Goal: Task Accomplishment & Management: Manage account settings

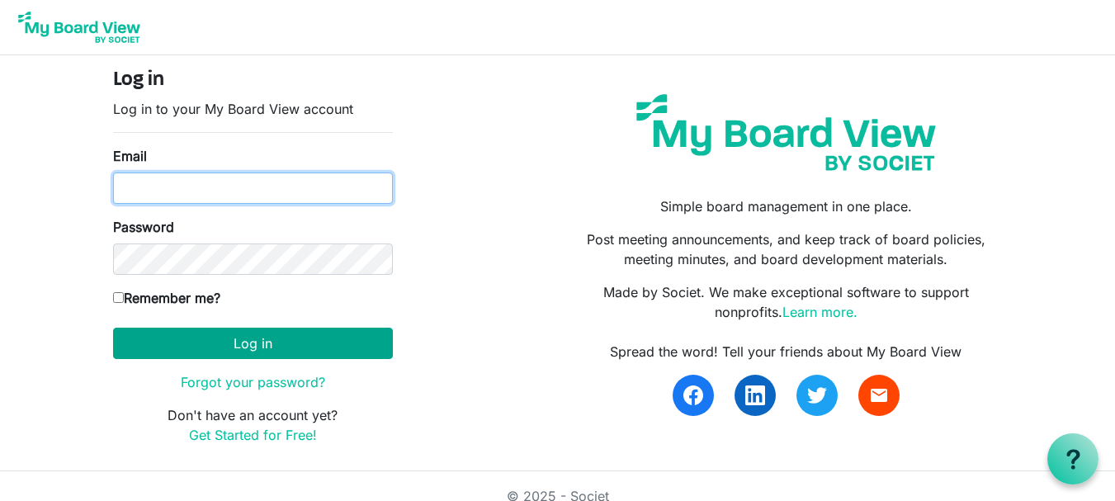
type input "theresabhavanvembuva@gmail.com"
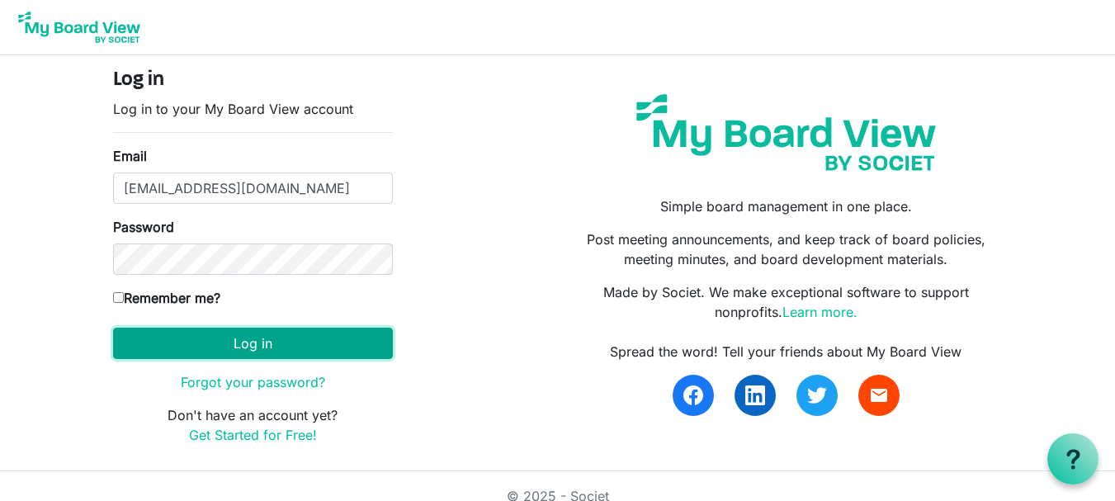
click at [215, 342] on button "Log in" at bounding box center [253, 343] width 280 height 31
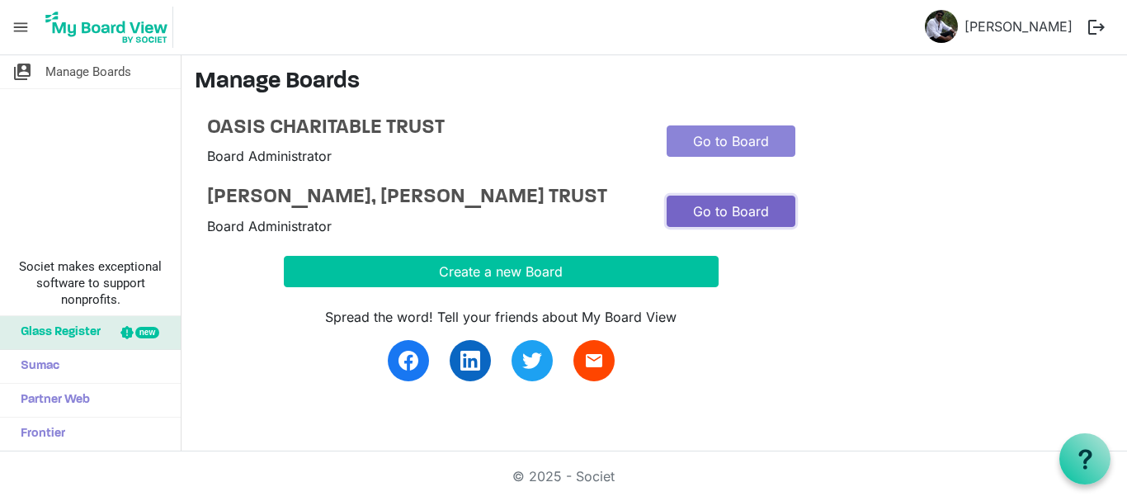
click at [730, 222] on link "Go to Board" at bounding box center [731, 211] width 129 height 31
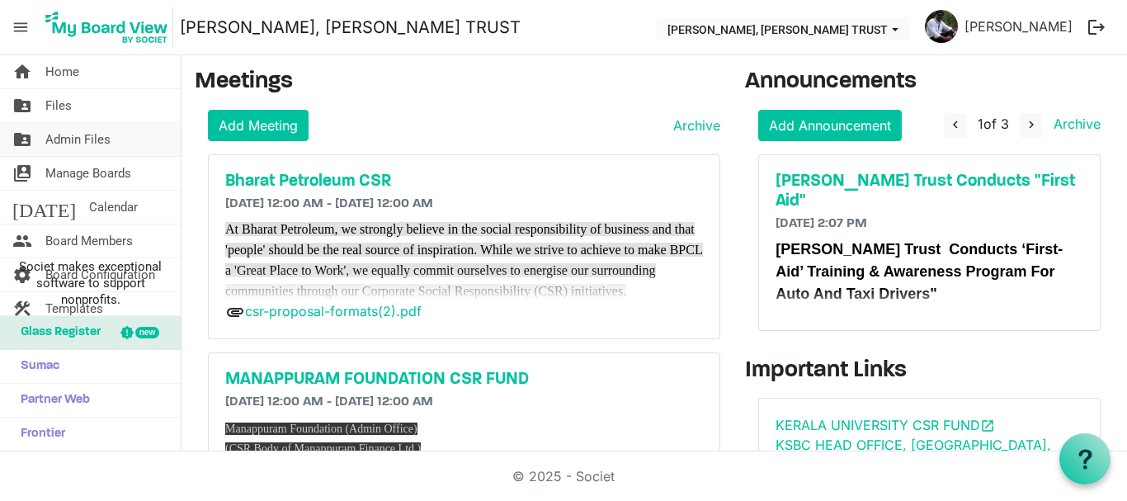
click at [74, 147] on span "Admin Files" at bounding box center [77, 139] width 65 height 33
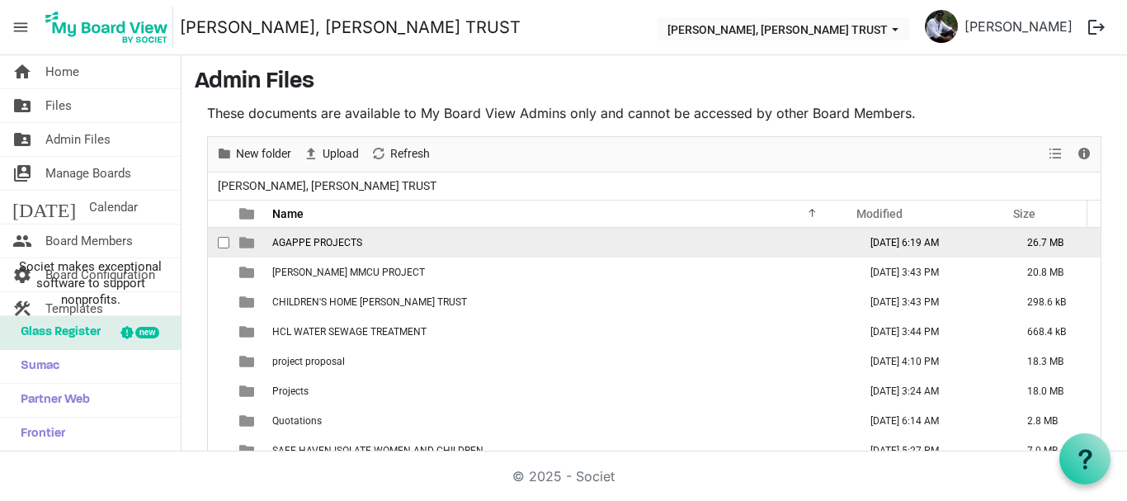
click at [328, 239] on span "AGAPPE PROJECTS" at bounding box center [317, 243] width 90 height 12
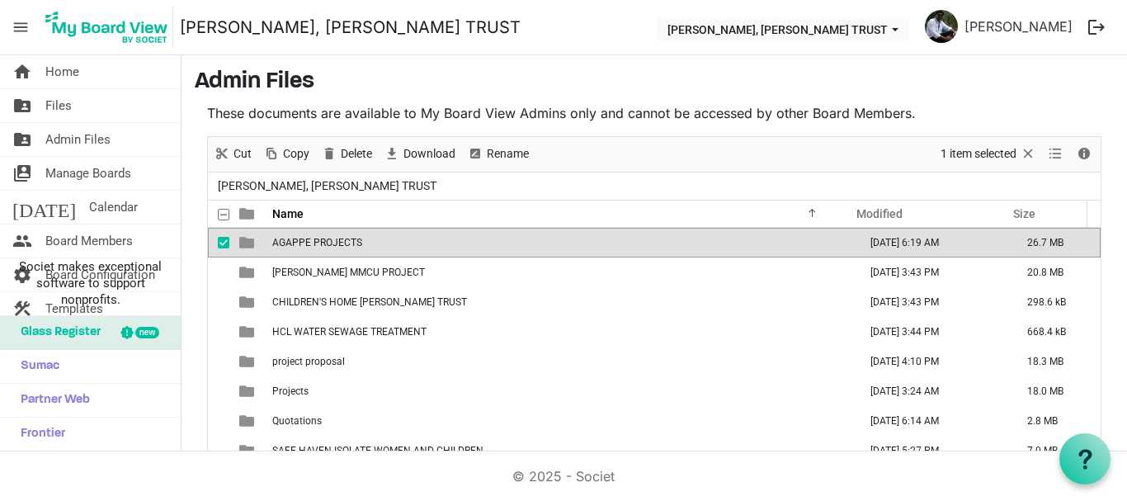
click at [328, 239] on span "AGAPPE PROJECTS" at bounding box center [317, 243] width 90 height 12
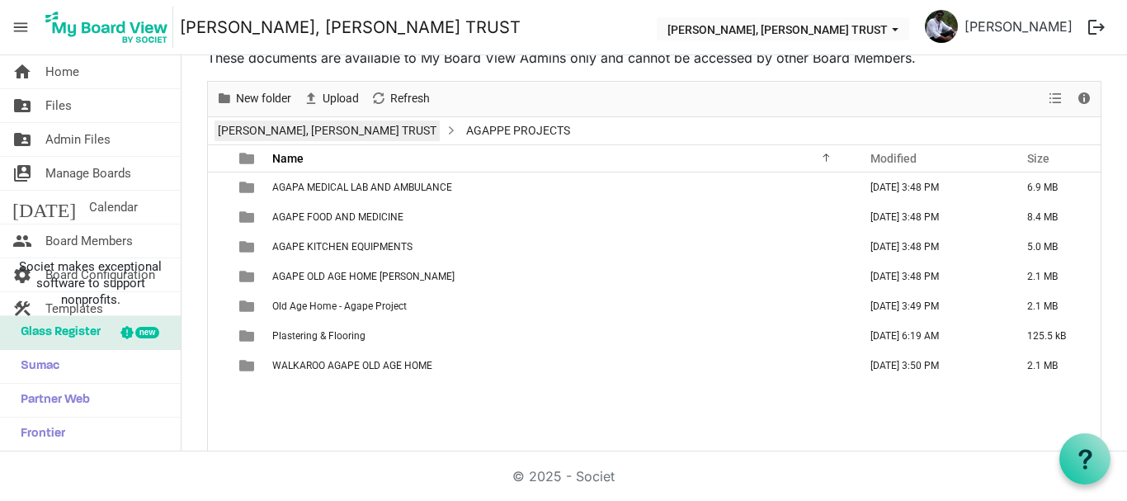
click at [276, 130] on link "[PERSON_NAME], [PERSON_NAME] TRUST" at bounding box center [327, 130] width 225 height 21
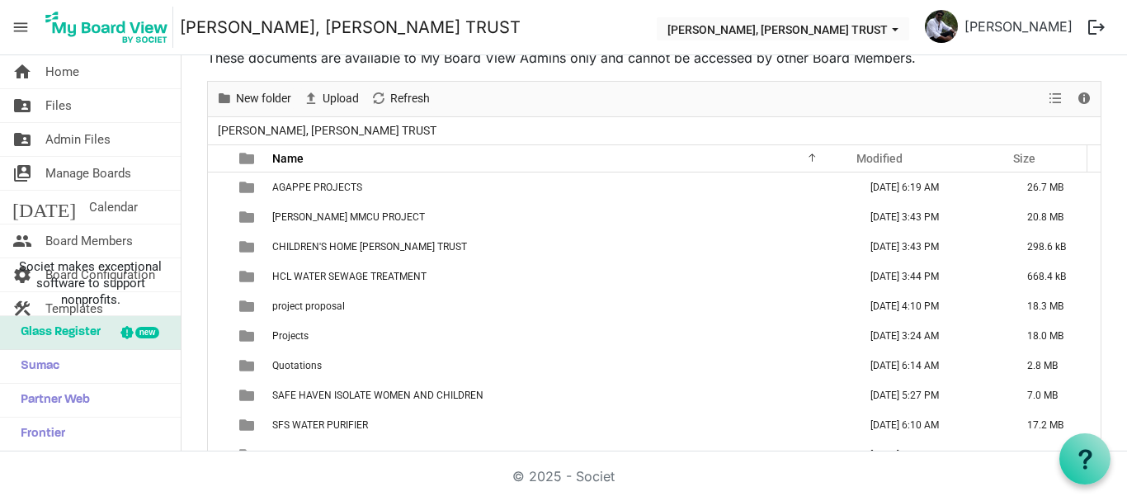
scroll to position [48, 0]
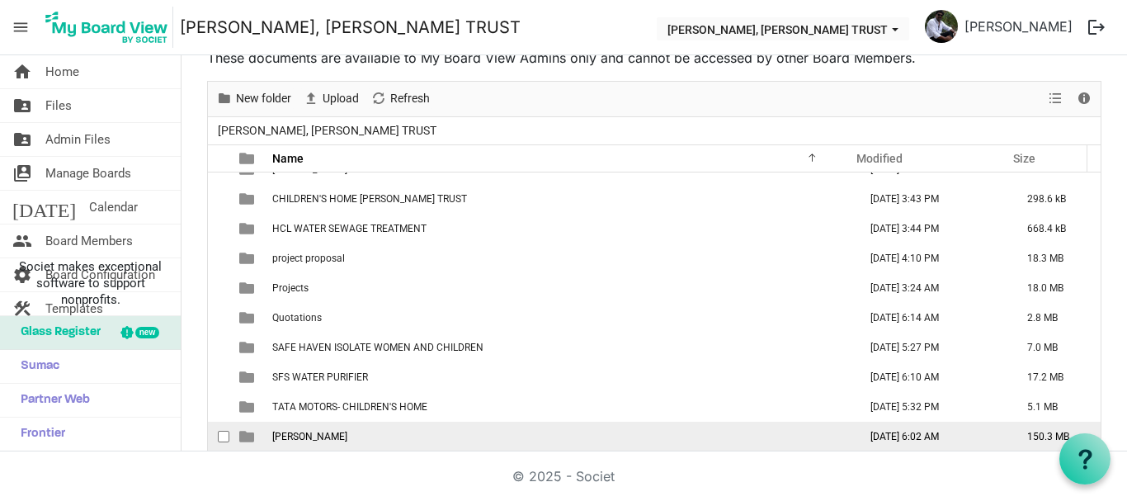
click at [314, 442] on span "THERESA BHAVAN" at bounding box center [309, 437] width 75 height 12
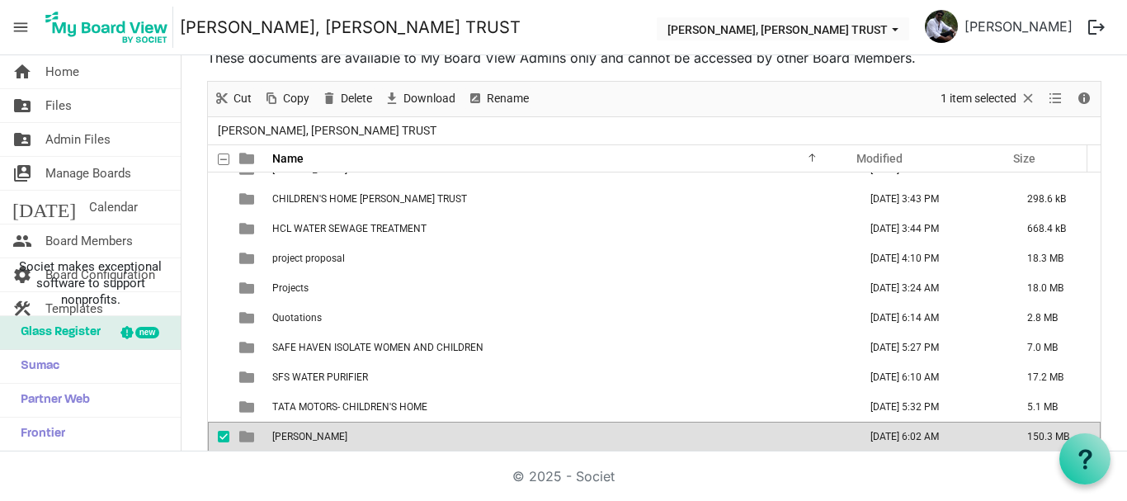
click at [314, 442] on span "THERESA BHAVAN" at bounding box center [309, 437] width 75 height 12
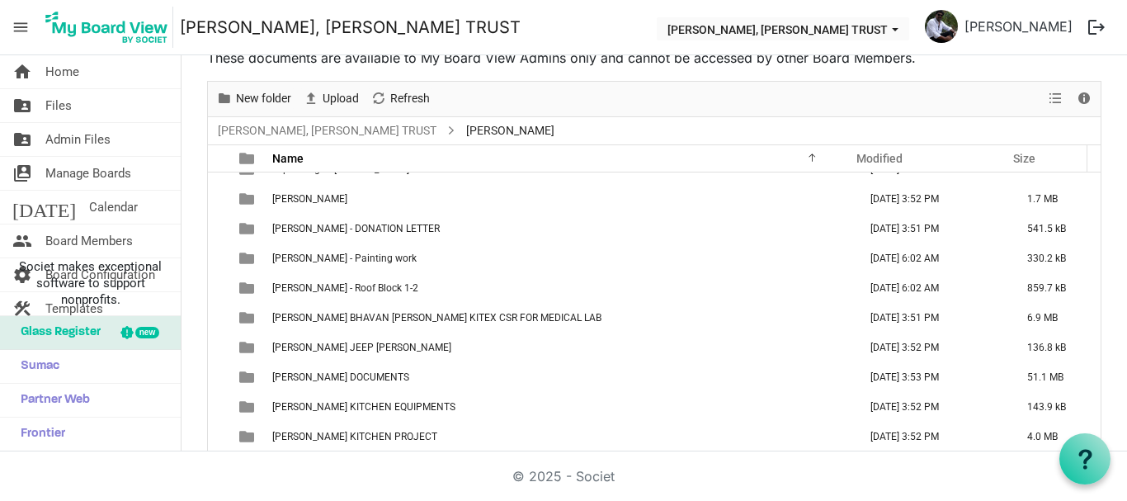
scroll to position [0, 0]
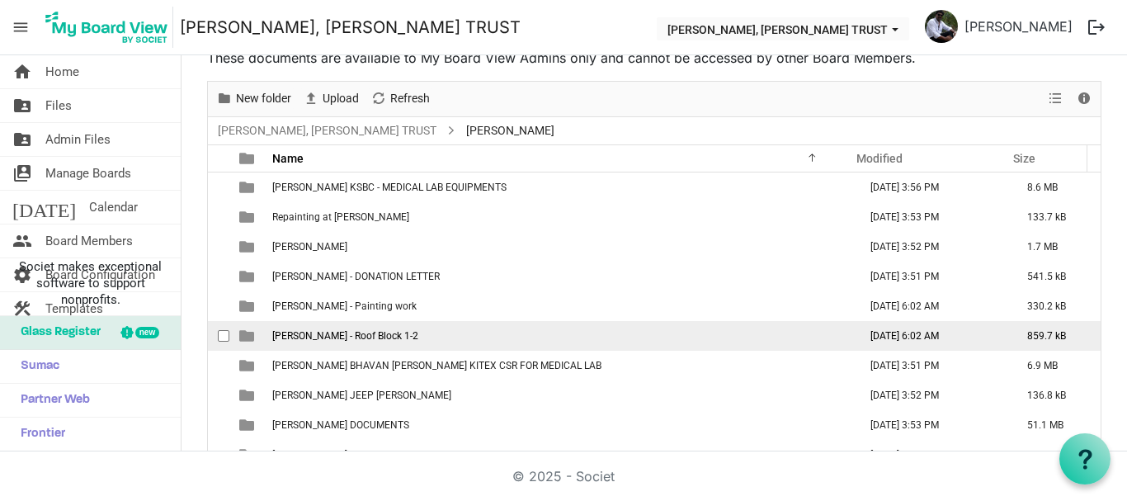
click at [319, 330] on span "Theresa Bhavan - Roof Block 1-2" at bounding box center [345, 336] width 146 height 12
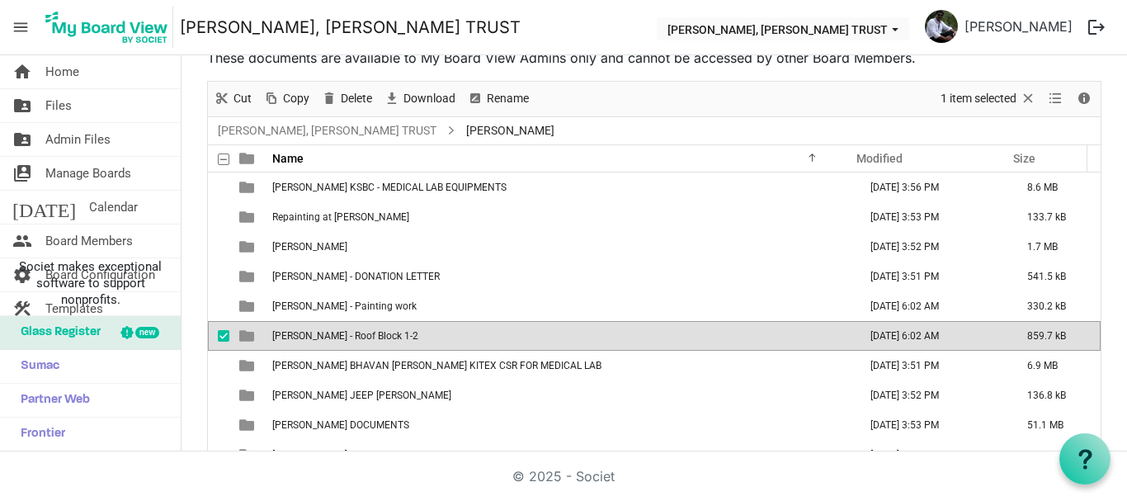
click at [319, 330] on span "Theresa Bhavan - Roof Block 1-2" at bounding box center [345, 336] width 146 height 12
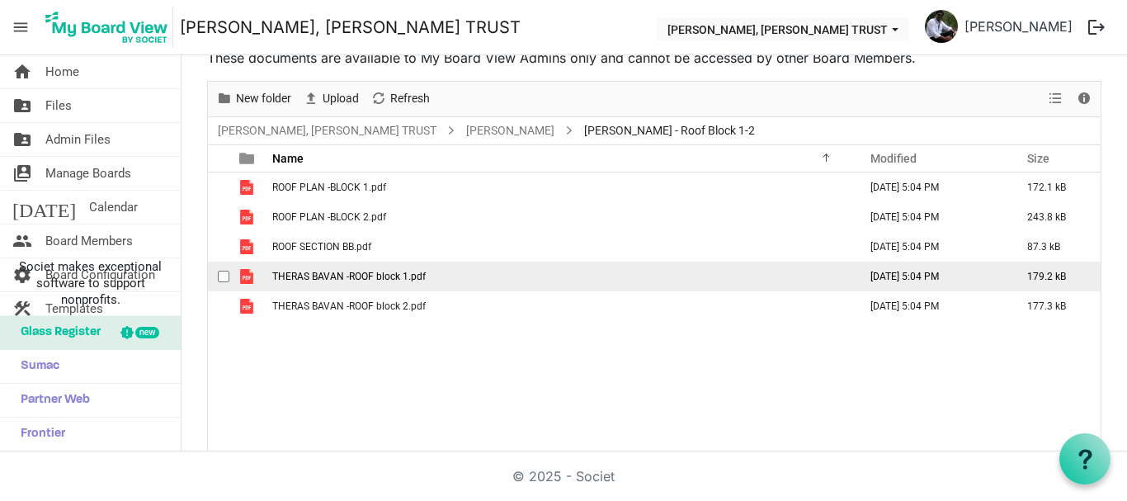
click at [352, 281] on span "THERAS BAVAN -ROOF block 1.pdf" at bounding box center [349, 277] width 154 height 12
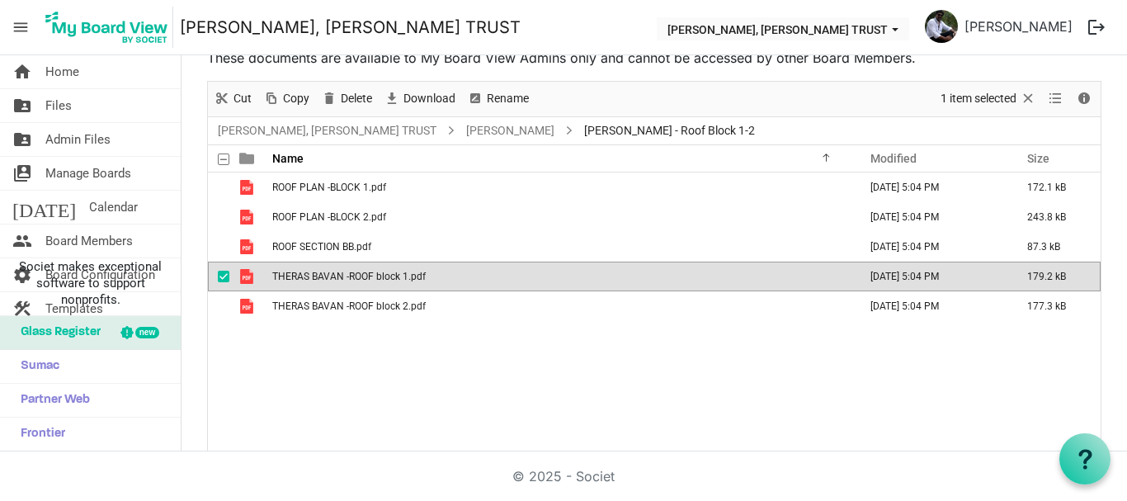
click at [352, 281] on span "THERAS BAVAN -ROOF block 1.pdf" at bounding box center [349, 277] width 154 height 12
click at [78, 149] on span "Admin Files" at bounding box center [77, 139] width 65 height 33
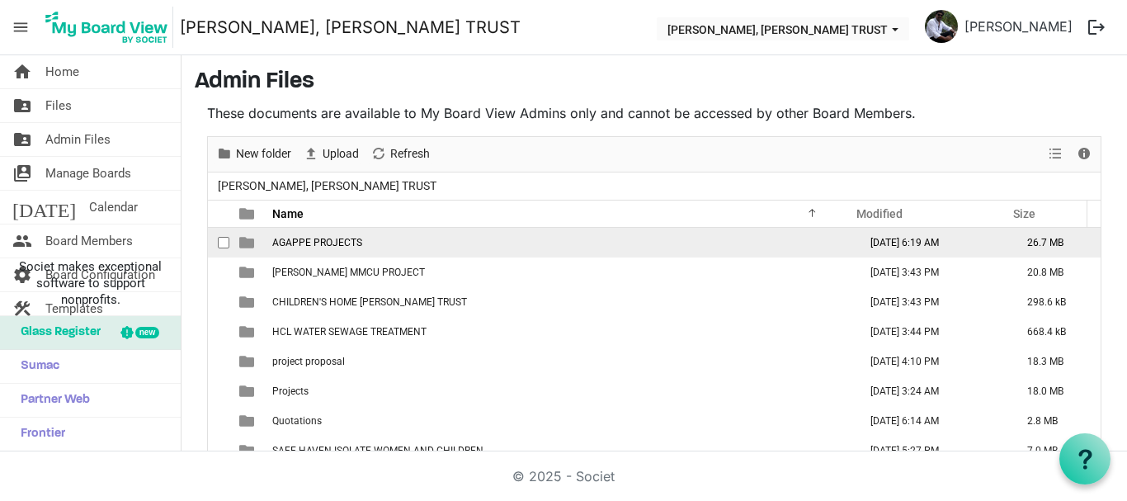
click at [367, 239] on td "AGAPPE PROJECTS" at bounding box center [560, 243] width 586 height 30
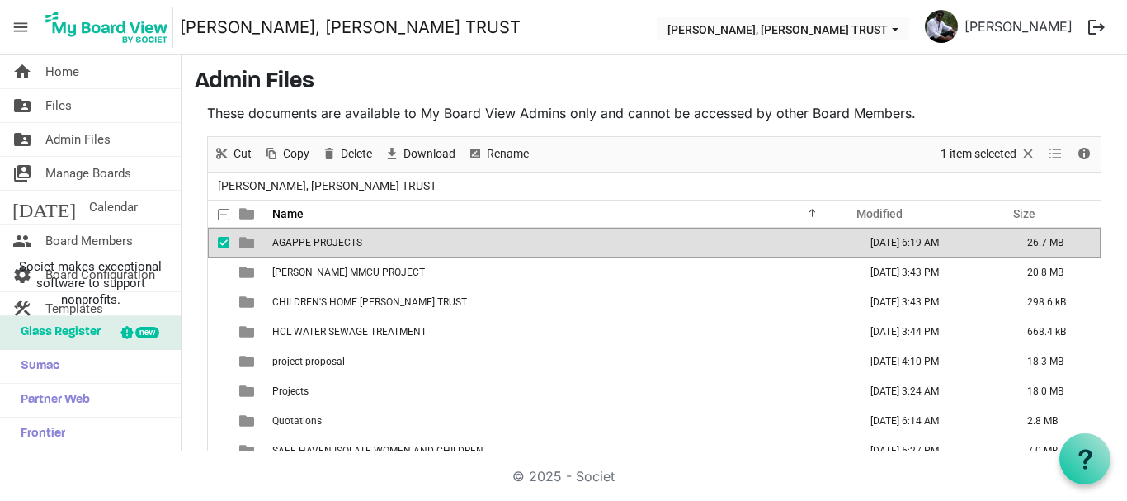
click at [367, 239] on td "AGAPPE PROJECTS" at bounding box center [560, 243] width 586 height 30
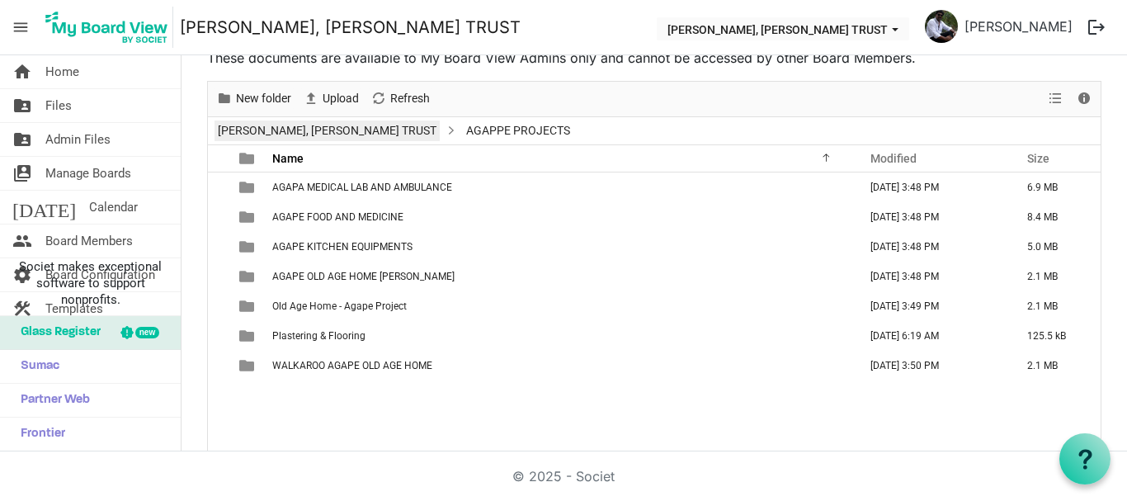
click at [355, 135] on link "THERESA BHAVAN, IMMANUEL CHARITABLE TRUST" at bounding box center [327, 130] width 225 height 21
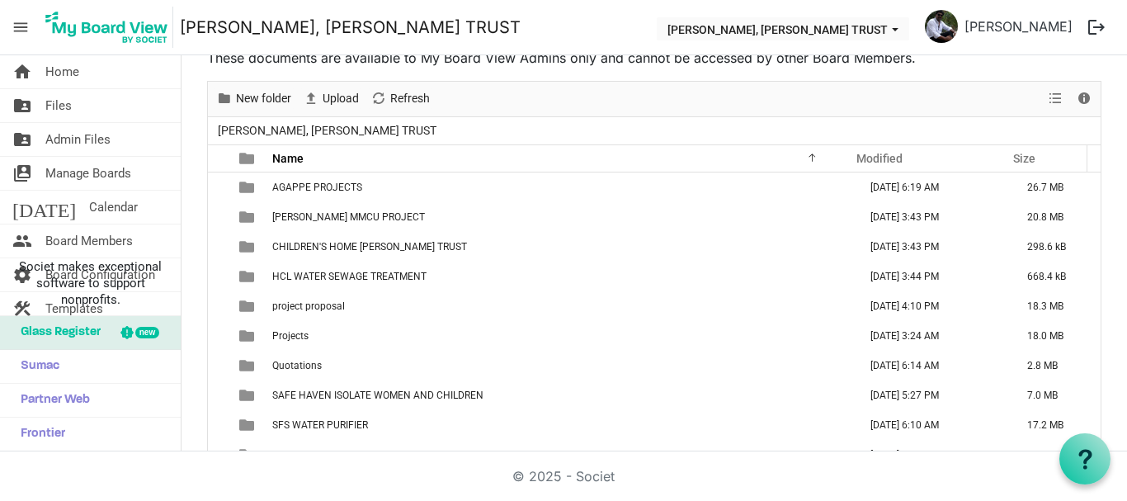
scroll to position [48, 0]
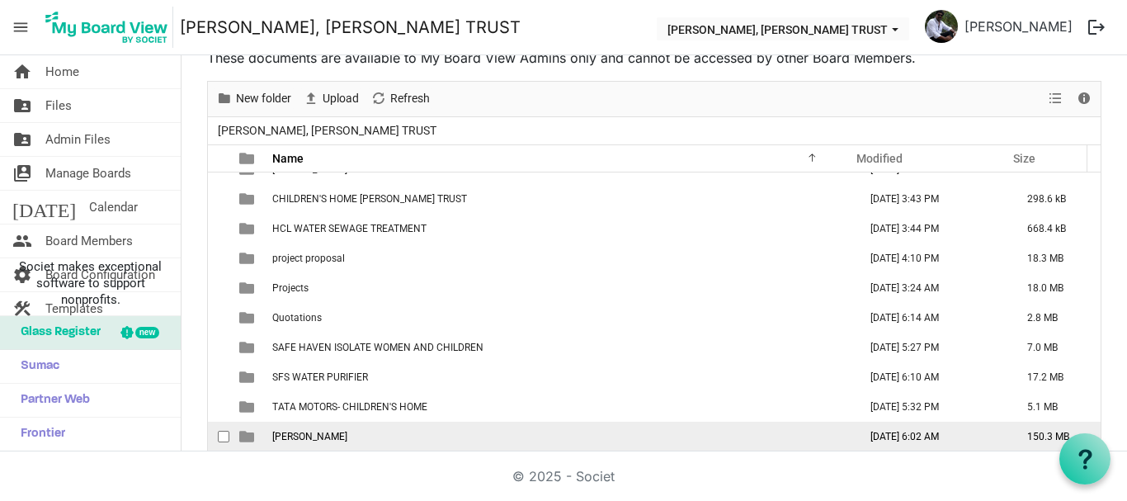
click at [313, 440] on span "THERESA BHAVAN" at bounding box center [309, 437] width 75 height 12
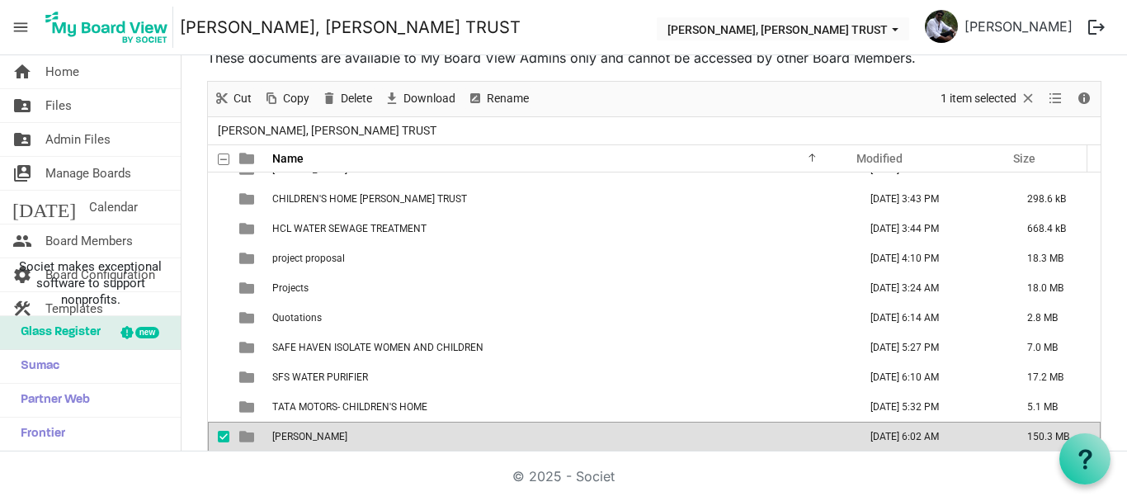
click at [313, 440] on span "THERESA BHAVAN" at bounding box center [309, 437] width 75 height 12
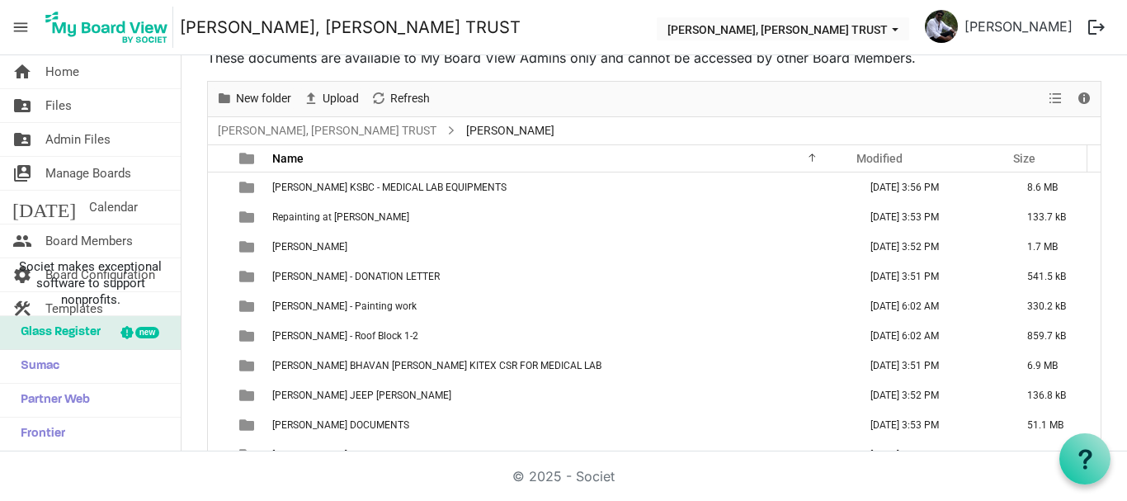
scroll to position [375, 0]
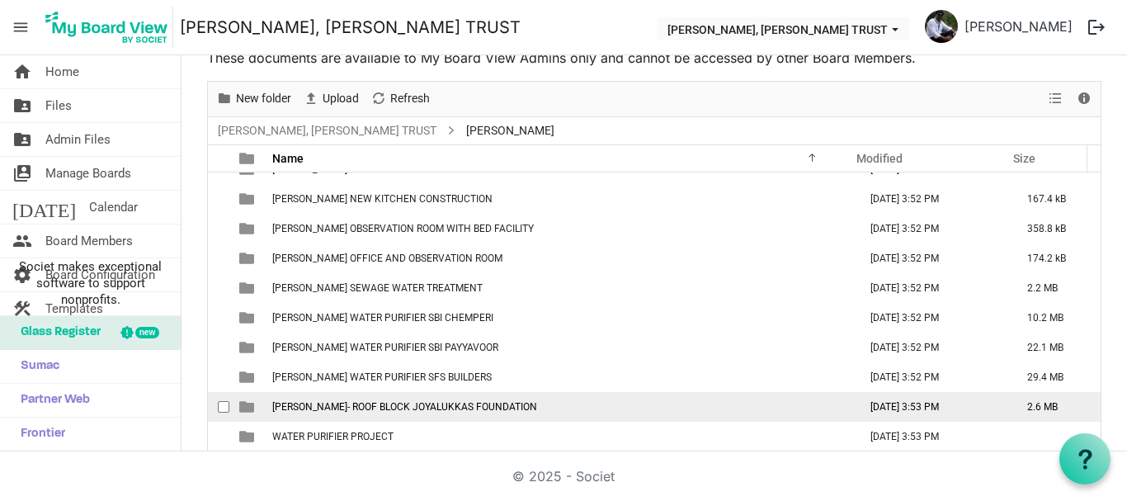
click at [375, 413] on td "THERESA BHAVAN- ROOF BLOCK JOYALUKKAS FOUNDATION" at bounding box center [560, 407] width 586 height 30
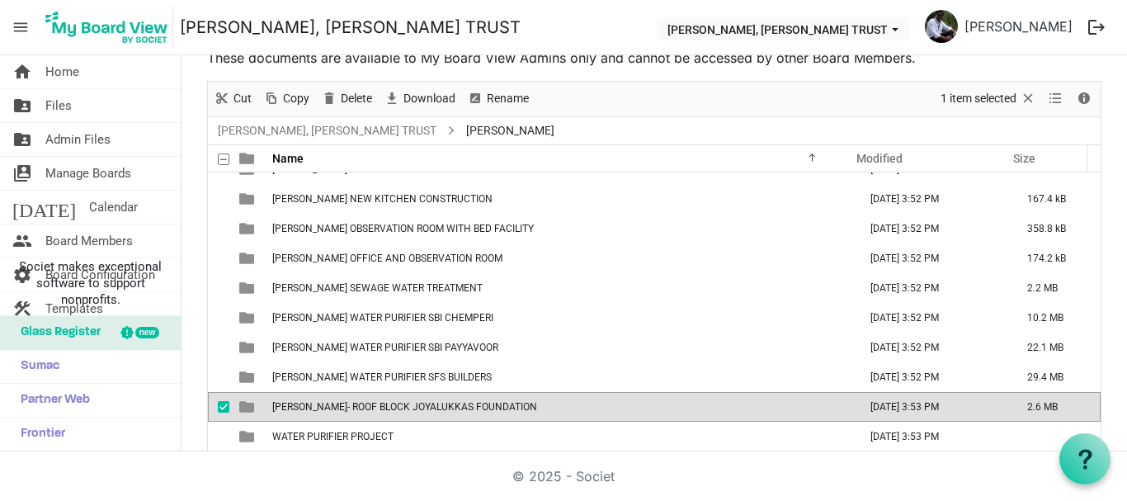
click at [375, 413] on td "THERESA BHAVAN- ROOF BLOCK JOYALUKKAS FOUNDATION" at bounding box center [560, 407] width 586 height 30
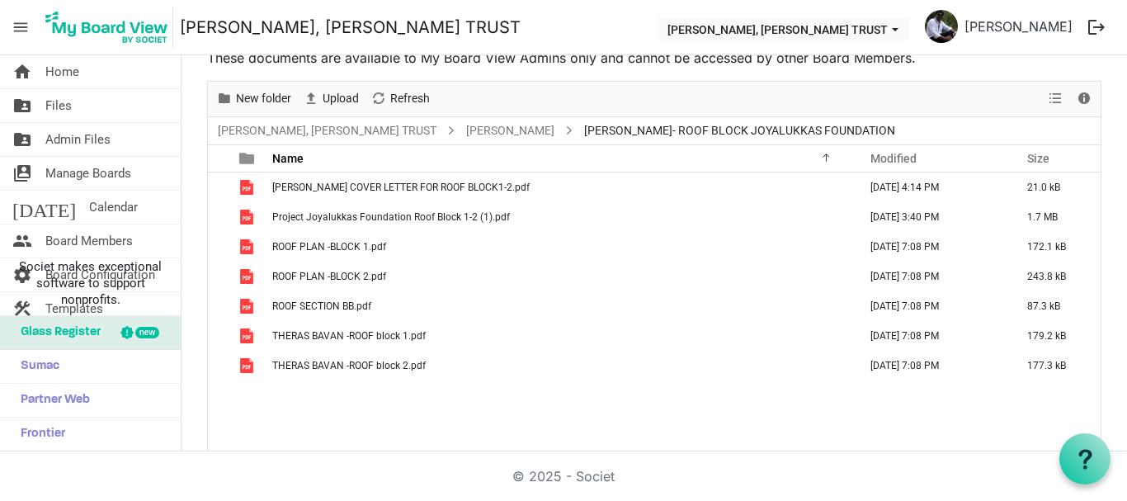
scroll to position [0, 0]
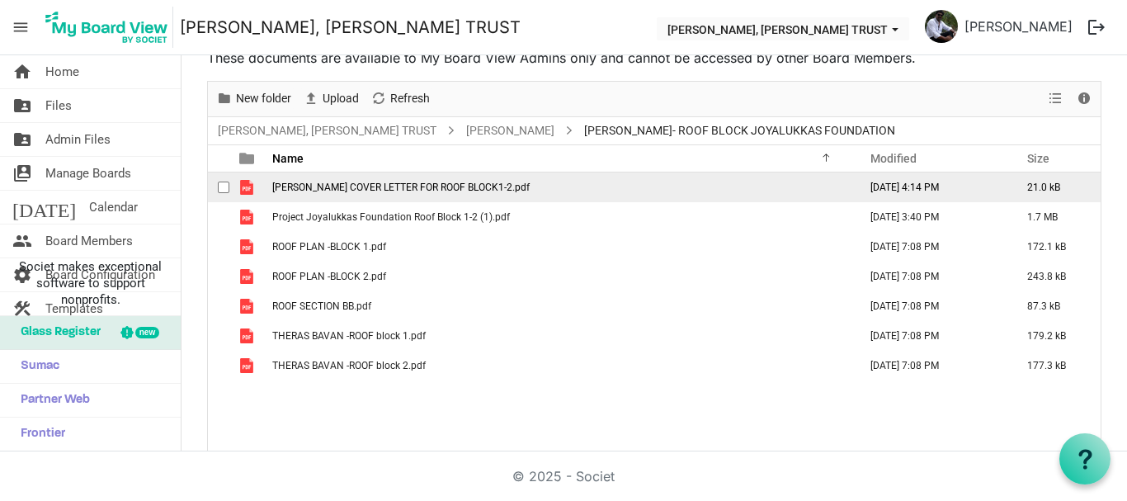
click at [364, 188] on span "JOY ALUKKAS COVER LETTER FOR ROOF BLOCK1-2.pdf" at bounding box center [400, 188] width 257 height 12
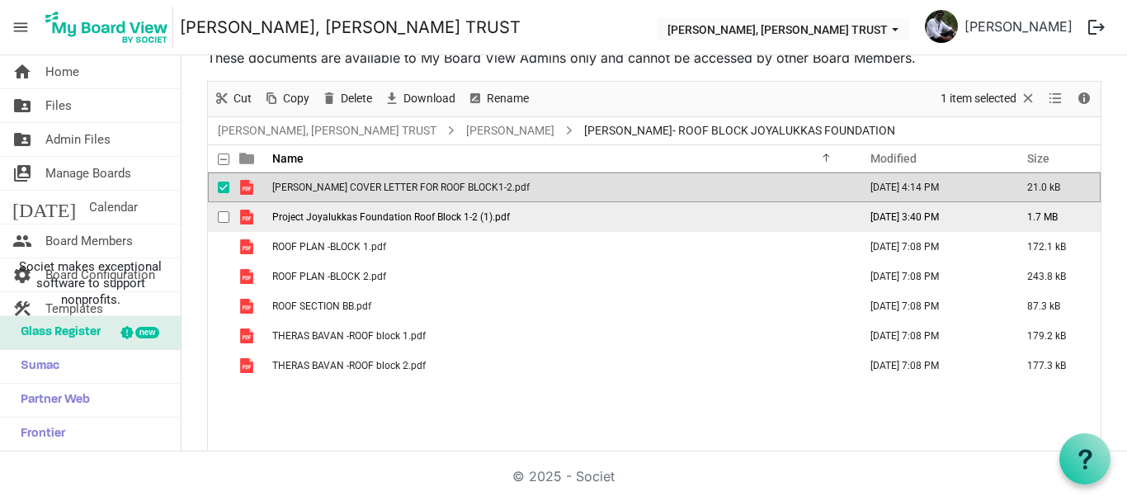
click at [352, 220] on span "Project Joyalukkas Foundation Roof Block 1-2 (1).pdf" at bounding box center [391, 217] width 238 height 12
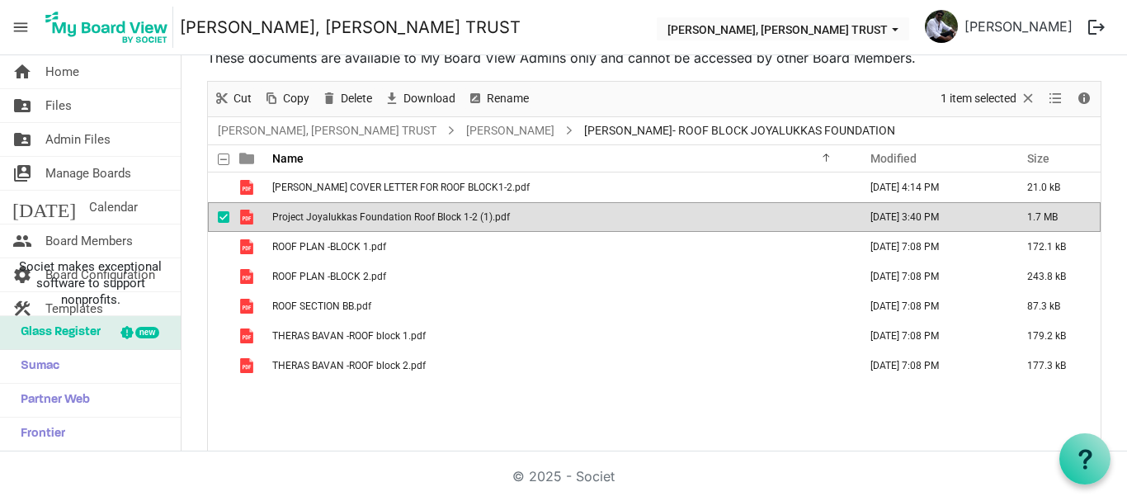
click at [352, 220] on span "Project Joyalukkas Foundation Roof Block 1-2 (1).pdf" at bounding box center [391, 217] width 238 height 12
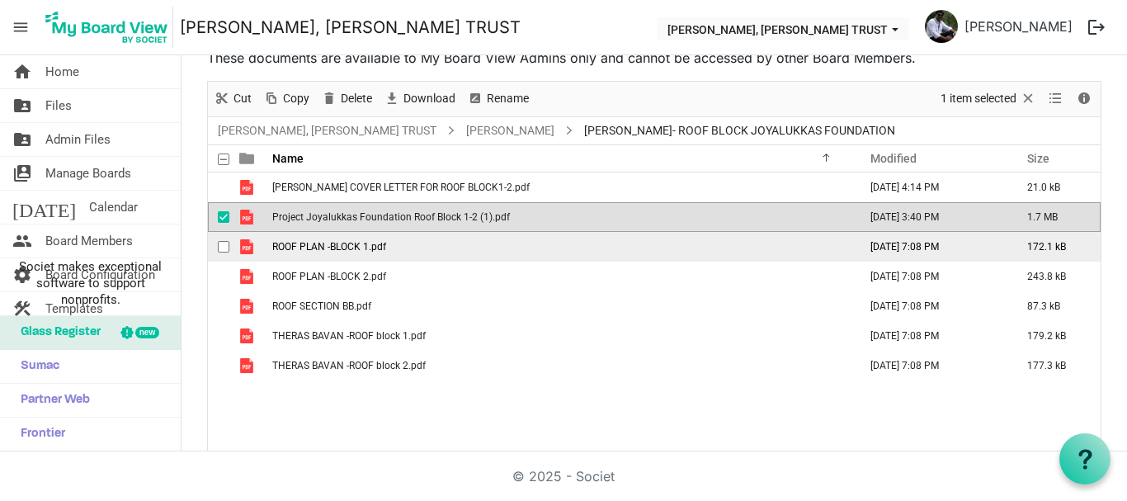
click at [361, 243] on span "ROOF PLAN -BLOCK 1.pdf" at bounding box center [329, 247] width 114 height 12
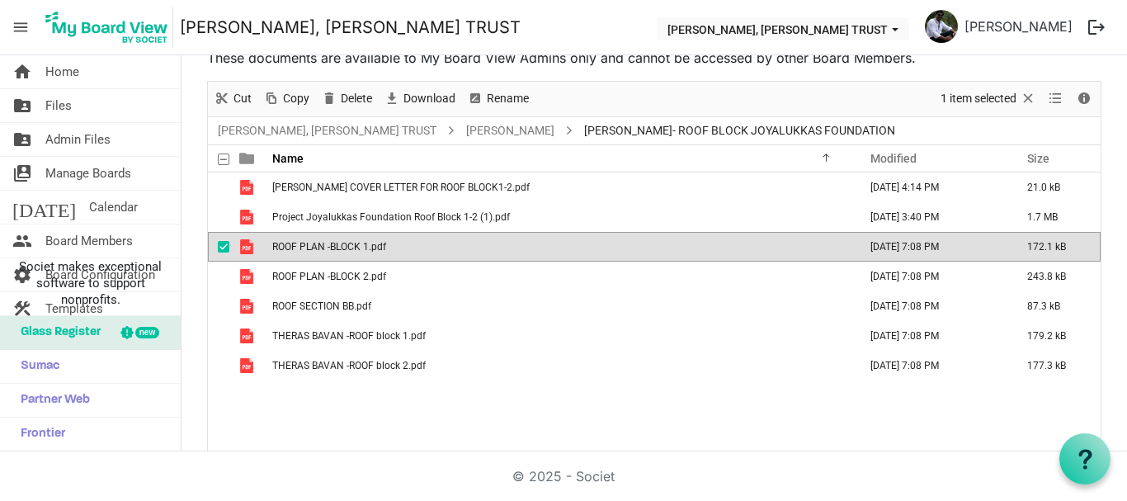
click at [361, 243] on span "ROOF PLAN -BLOCK 1.pdf" at bounding box center [329, 247] width 114 height 12
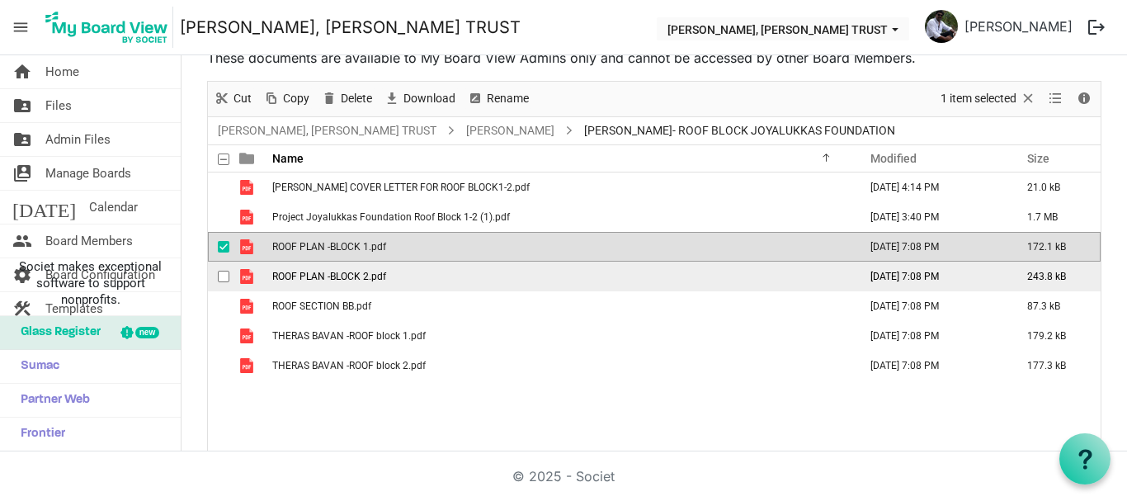
click at [359, 276] on span "ROOF PLAN -BLOCK 2.pdf" at bounding box center [329, 277] width 114 height 12
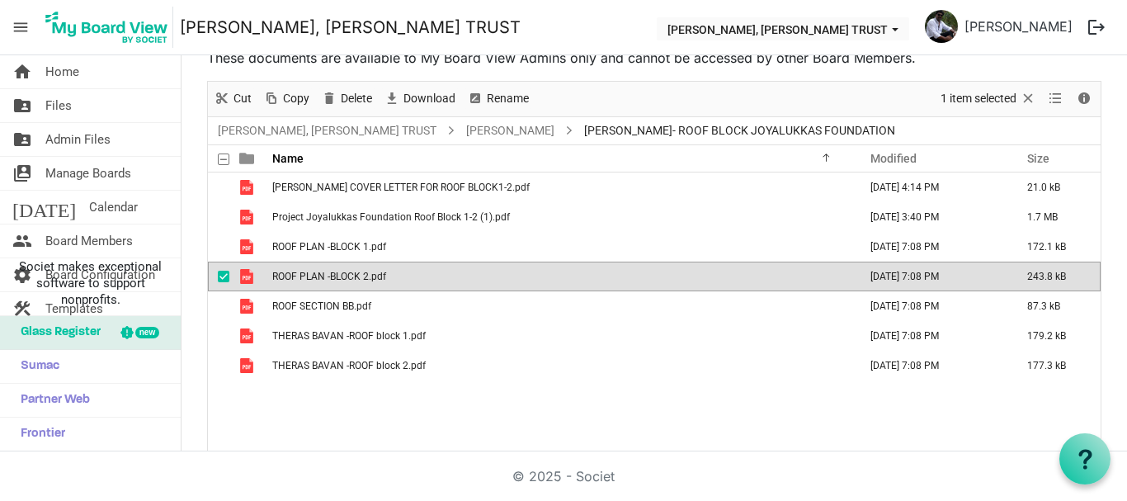
click at [359, 276] on span "ROOF PLAN -BLOCK 2.pdf" at bounding box center [329, 277] width 114 height 12
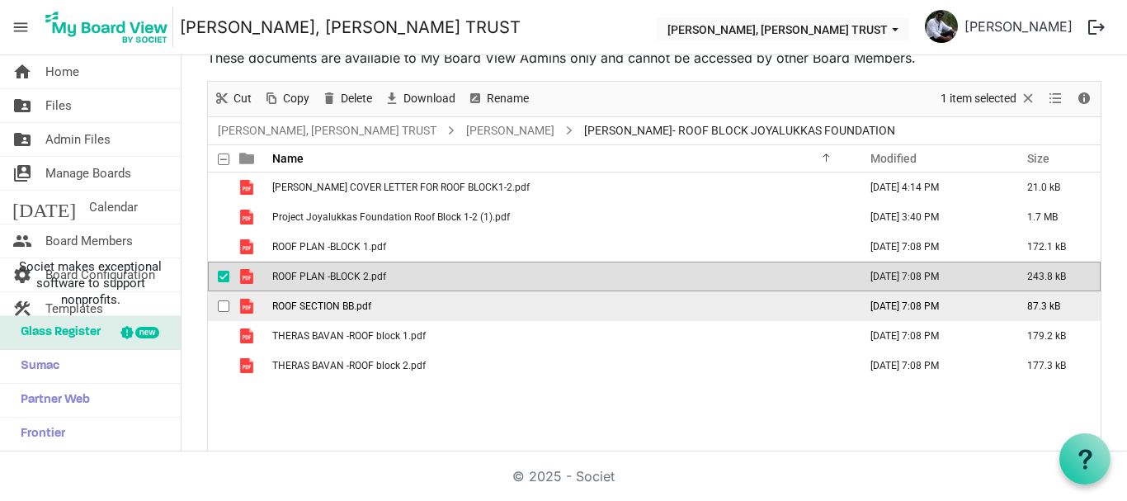
click at [357, 304] on span "ROOF SECTION BB.pdf" at bounding box center [321, 306] width 99 height 12
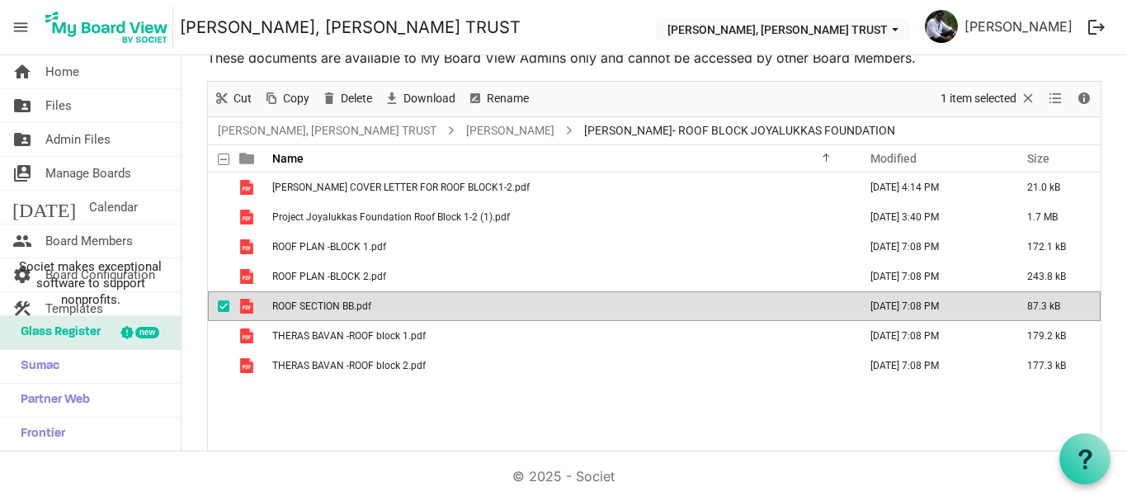
click at [357, 304] on span "ROOF SECTION BB.pdf" at bounding box center [321, 306] width 99 height 12
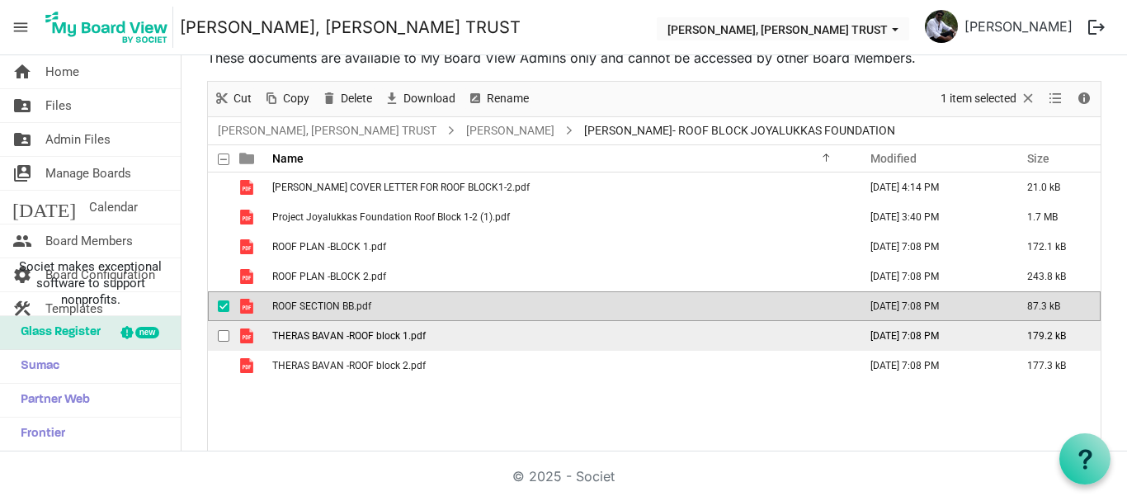
click at [352, 334] on span "THERAS BAVAN -ROOF block 1.pdf" at bounding box center [349, 336] width 154 height 12
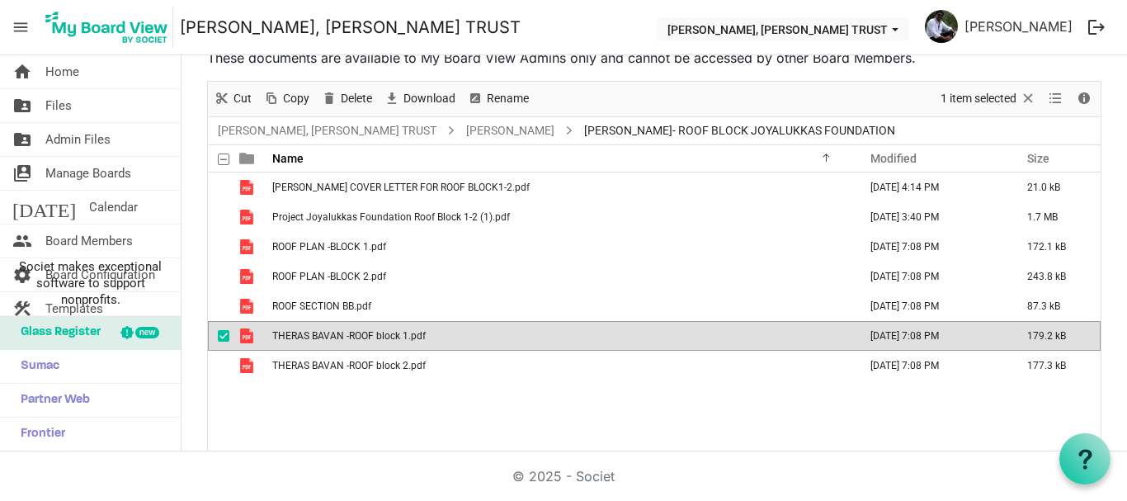
click at [352, 334] on span "THERAS BAVAN -ROOF block 1.pdf" at bounding box center [349, 336] width 154 height 12
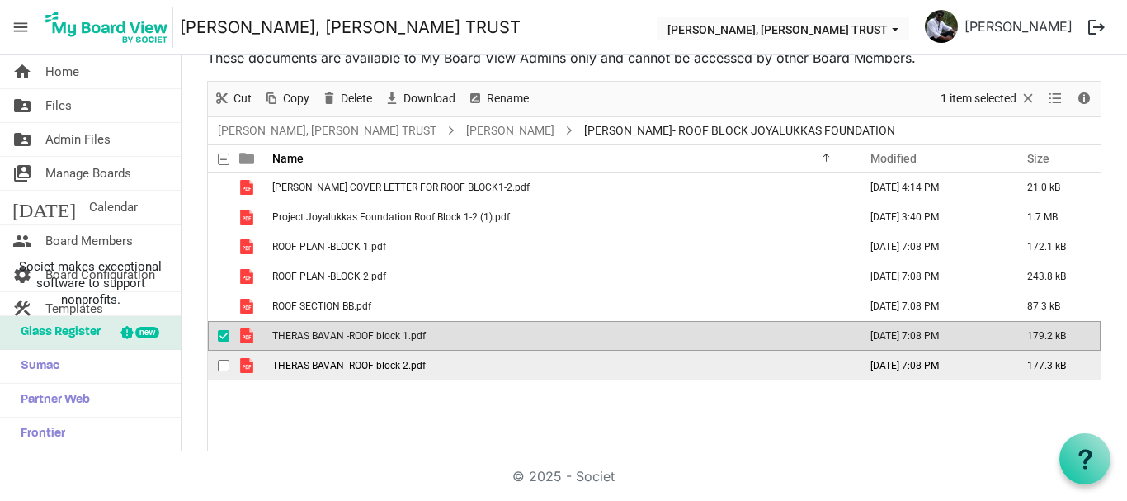
click at [350, 362] on span "THERAS BAVAN -ROOF block 2.pdf" at bounding box center [349, 366] width 154 height 12
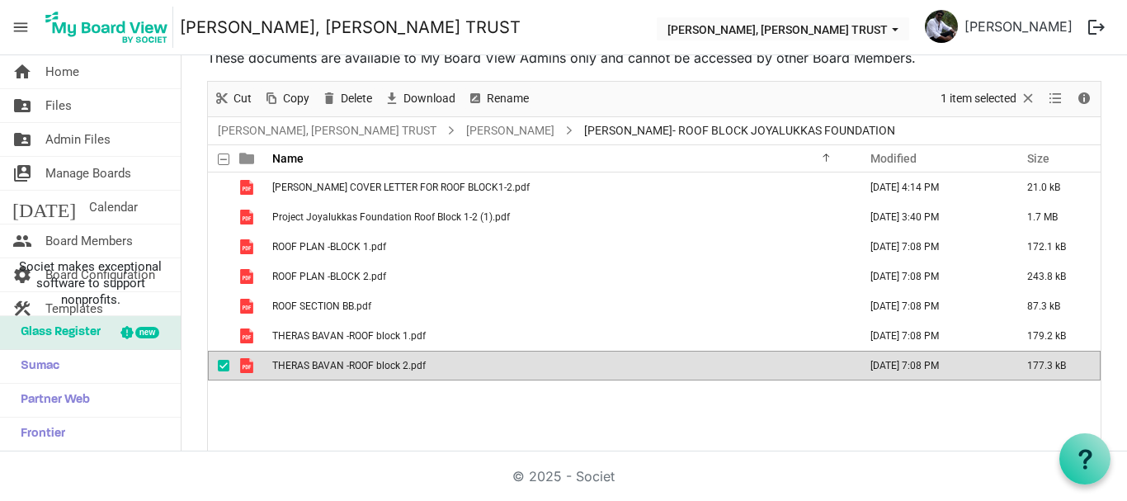
click at [350, 362] on span "THERAS BAVAN -ROOF block 2.pdf" at bounding box center [349, 366] width 154 height 12
click at [87, 135] on span "Admin Files" at bounding box center [77, 139] width 65 height 33
click at [58, 73] on span "Home" at bounding box center [62, 71] width 34 height 33
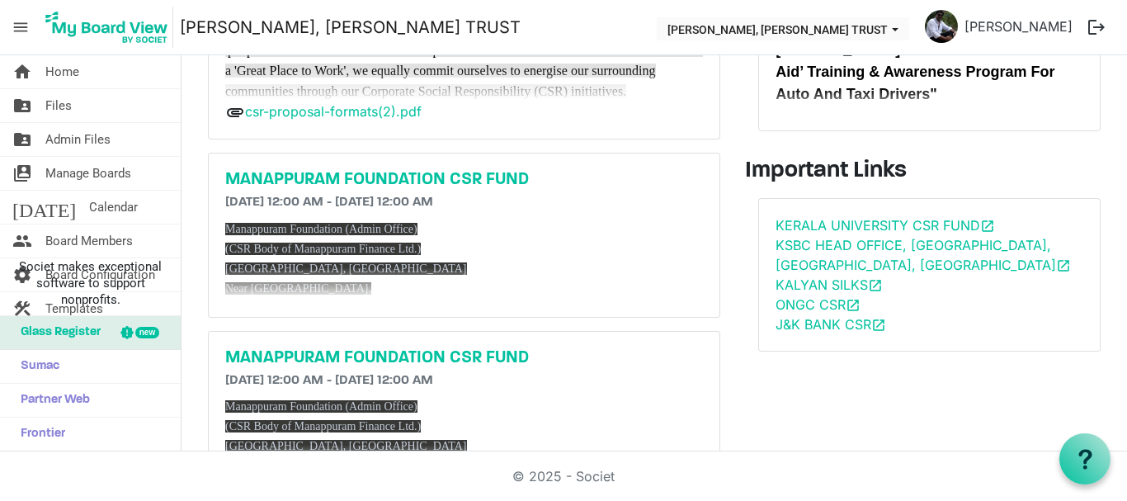
scroll to position [210, 0]
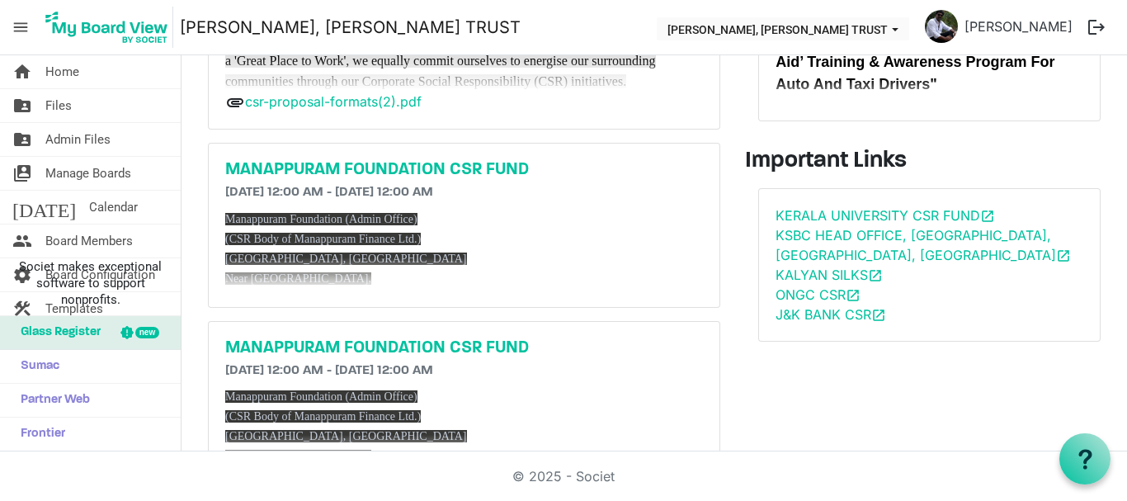
click at [20, 30] on span "menu" at bounding box center [20, 27] width 31 height 31
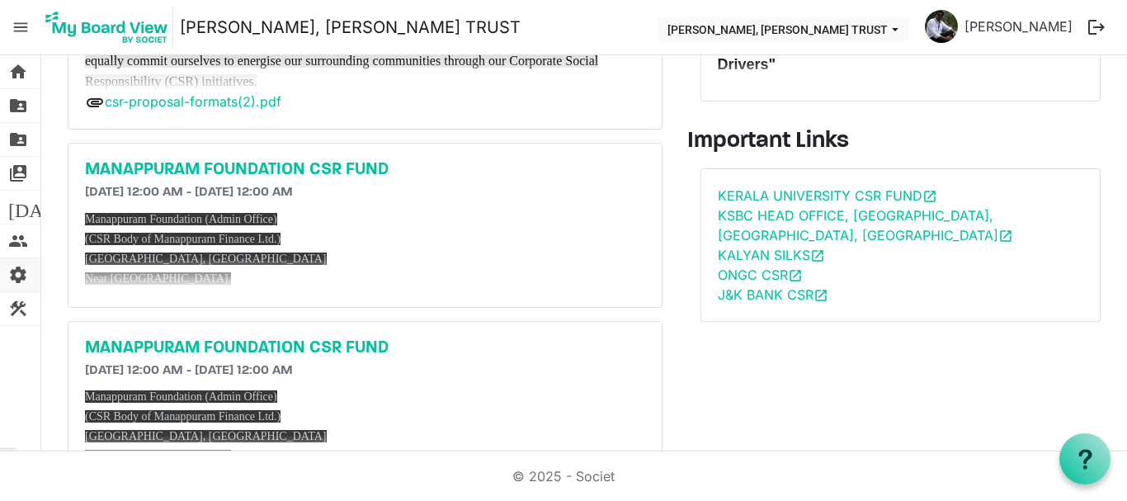
click at [24, 281] on span "settings" at bounding box center [18, 274] width 20 height 33
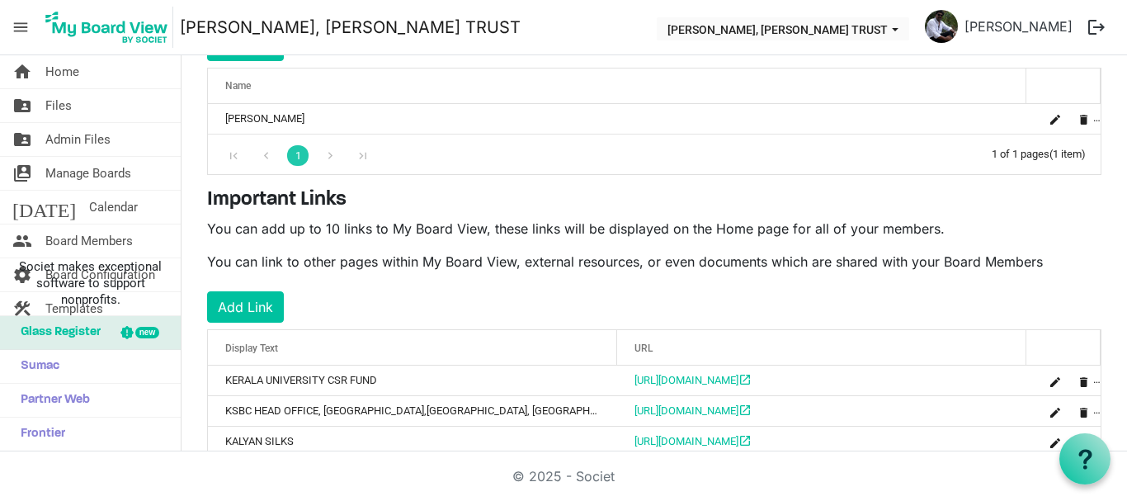
scroll to position [309, 0]
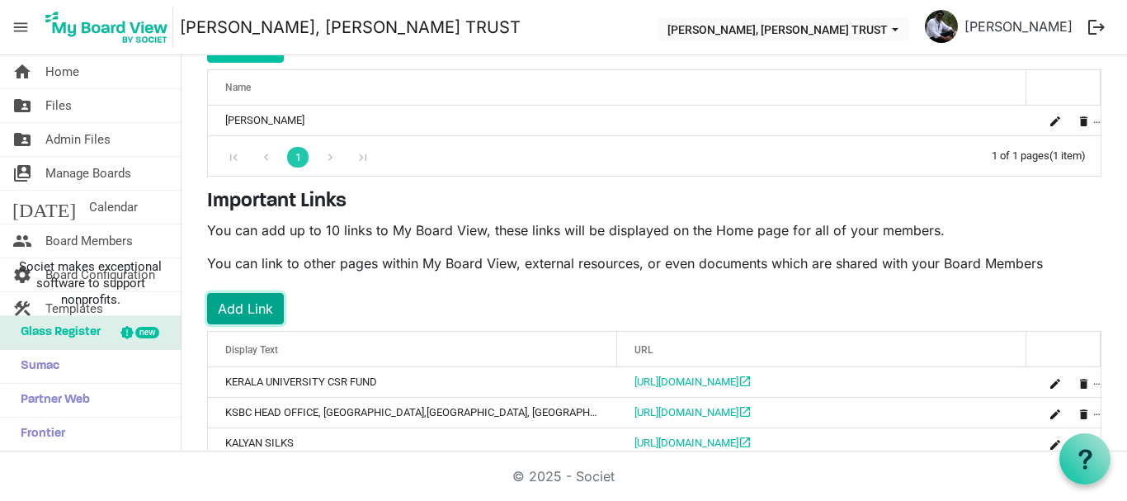
click at [268, 315] on button "Add Link" at bounding box center [245, 308] width 77 height 31
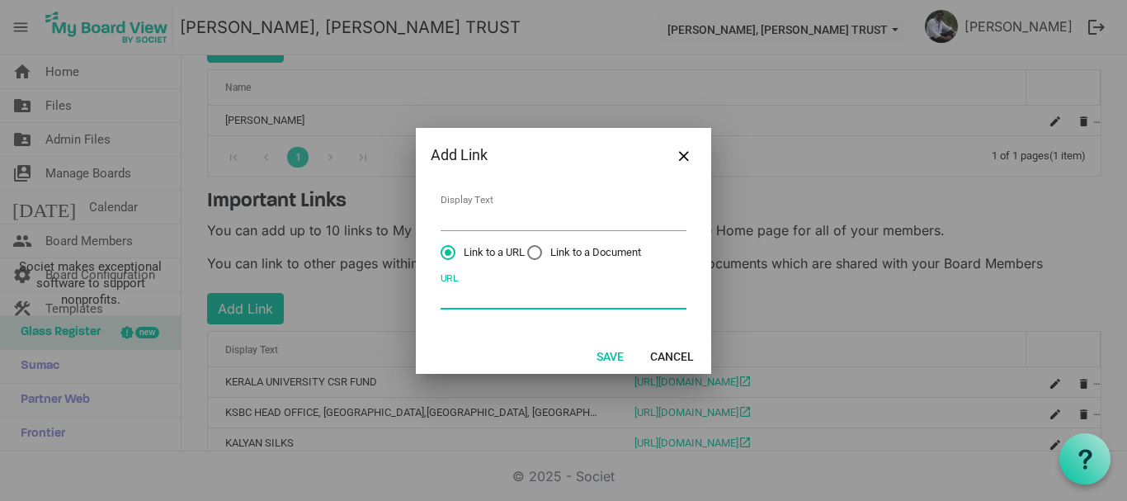
click at [471, 303] on input "URL" at bounding box center [564, 297] width 246 height 26
paste input "https://www.nlcindia.in/website/en/csr/ruraldevelop/ruralinfra.html"
type input "https://www.nlcindia.in/website/en/csr/ruraldevelop/ruralinfra.html"
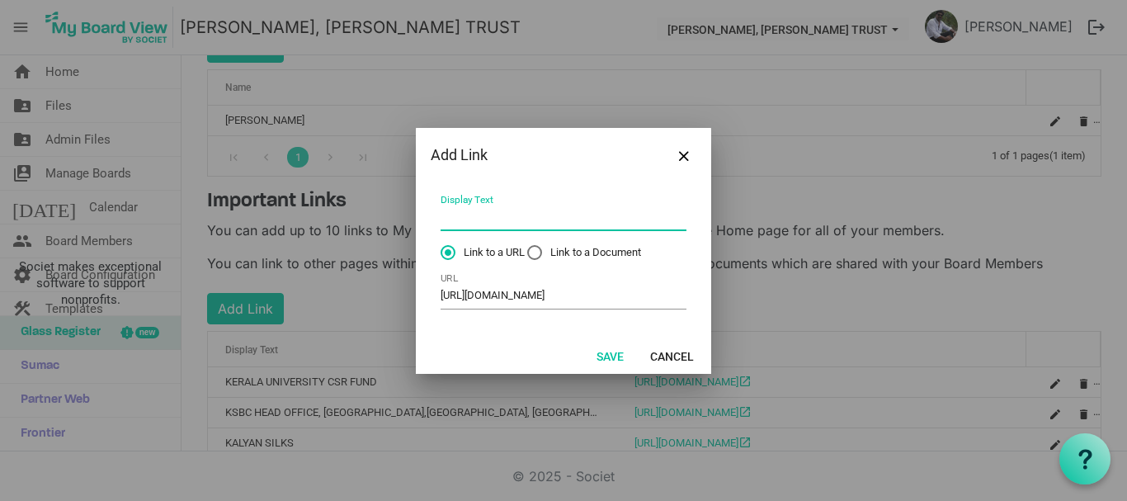
scroll to position [0, 0]
click at [477, 220] on input "Display Text" at bounding box center [564, 218] width 246 height 26
type input "NLC INDIA LIMITED"
click at [618, 357] on button "Save" at bounding box center [610, 355] width 49 height 23
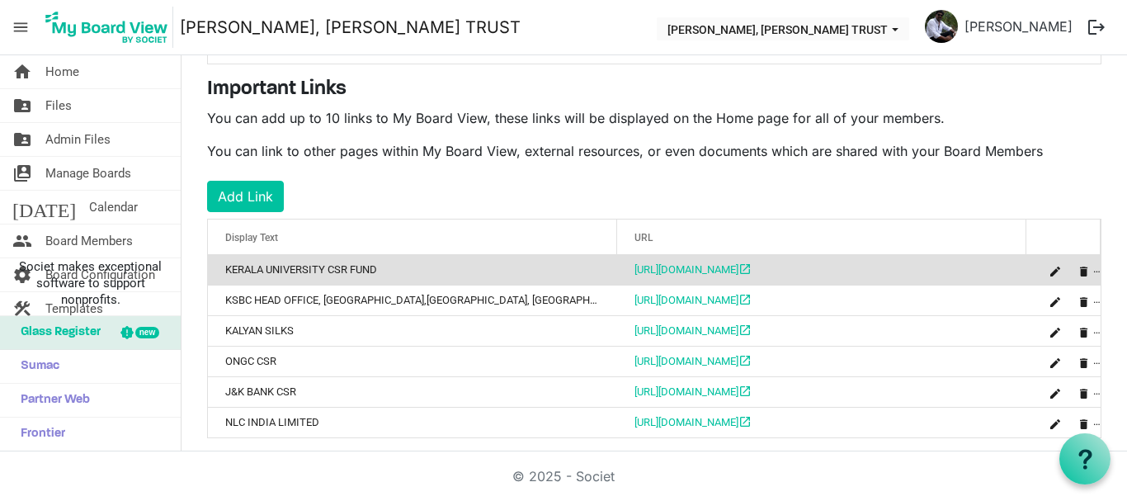
scroll to position [448, 0]
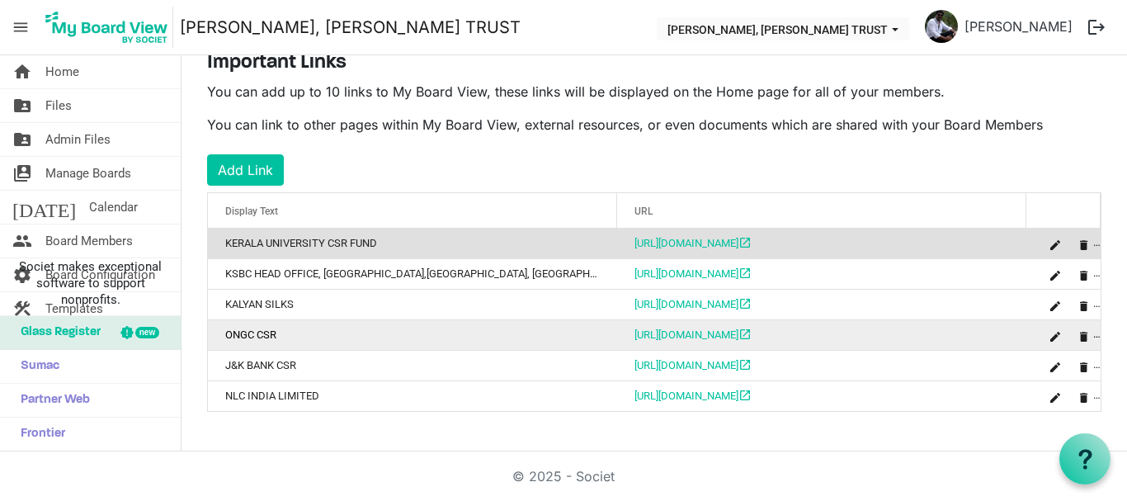
click at [1083, 337] on div "is Command column column header" at bounding box center [1071, 335] width 58 height 23
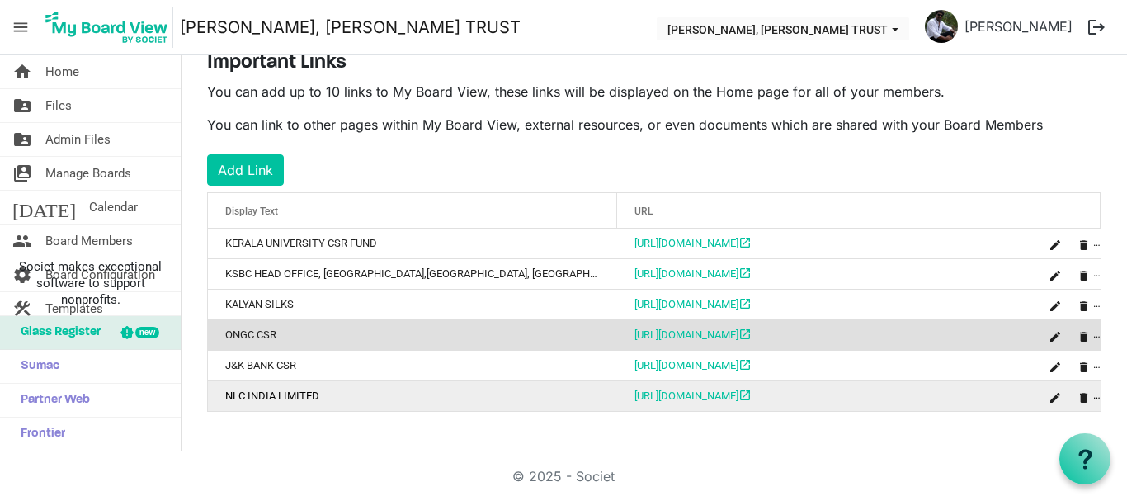
click at [1084, 399] on div "is Command column column header" at bounding box center [1071, 396] width 58 height 23
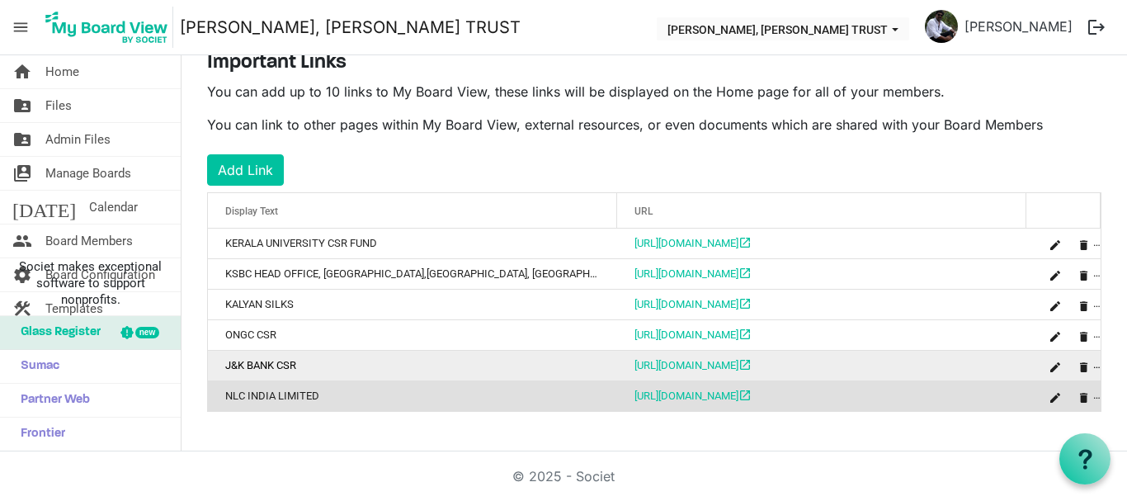
click at [1085, 367] on div "is Command column column header" at bounding box center [1071, 365] width 58 height 23
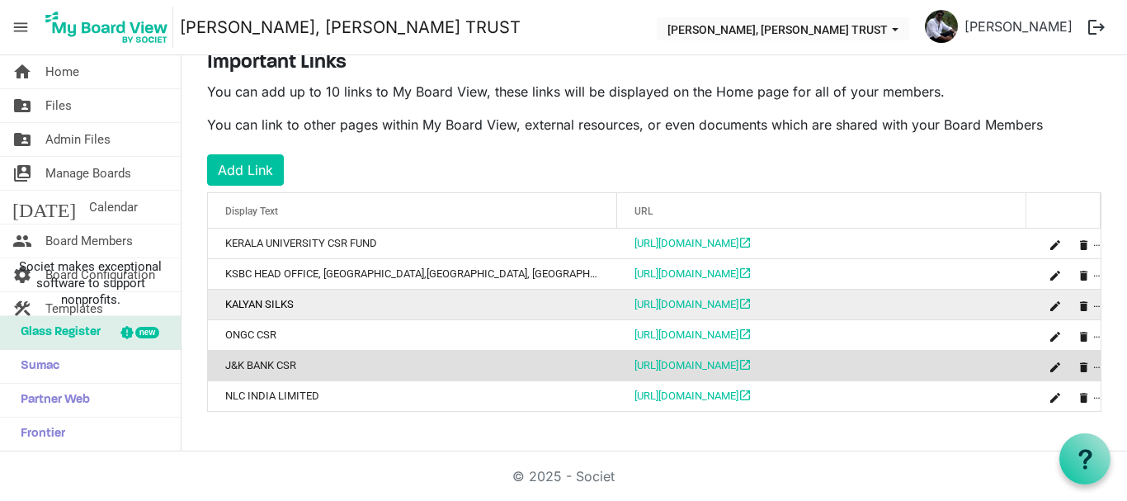
click at [1088, 307] on td "is Command column column header" at bounding box center [1064, 304] width 74 height 31
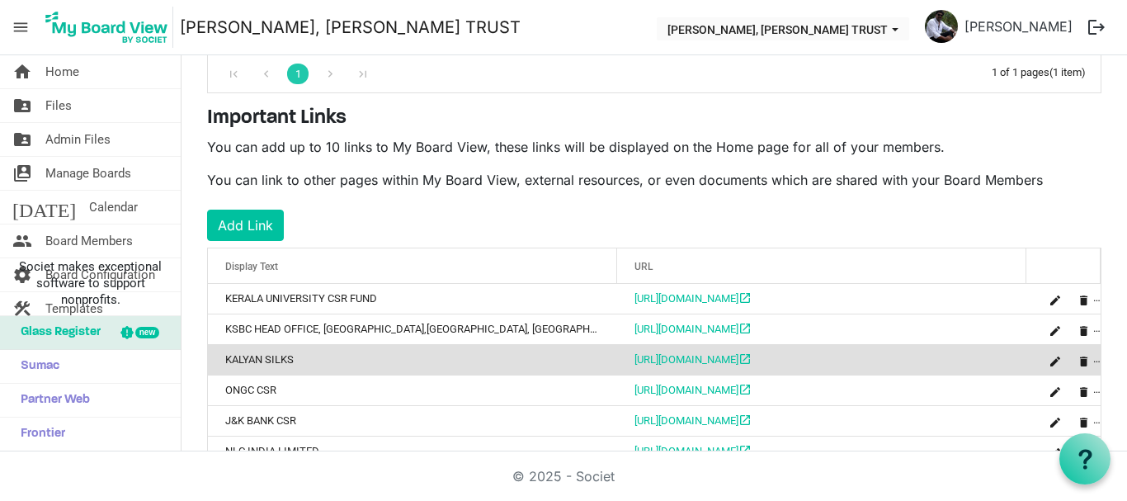
scroll to position [387, 0]
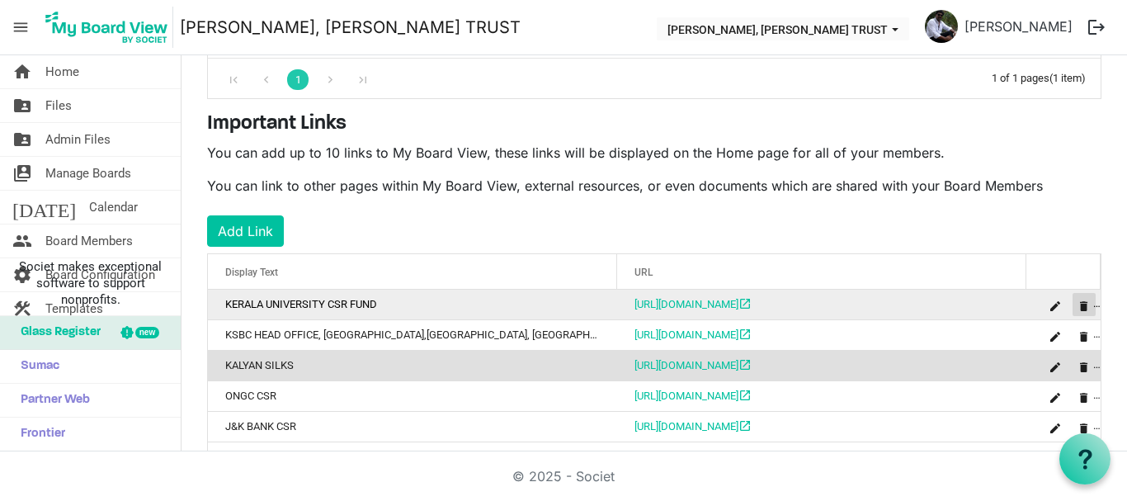
click at [1079, 305] on span "is Command column column header" at bounding box center [1084, 306] width 10 height 10
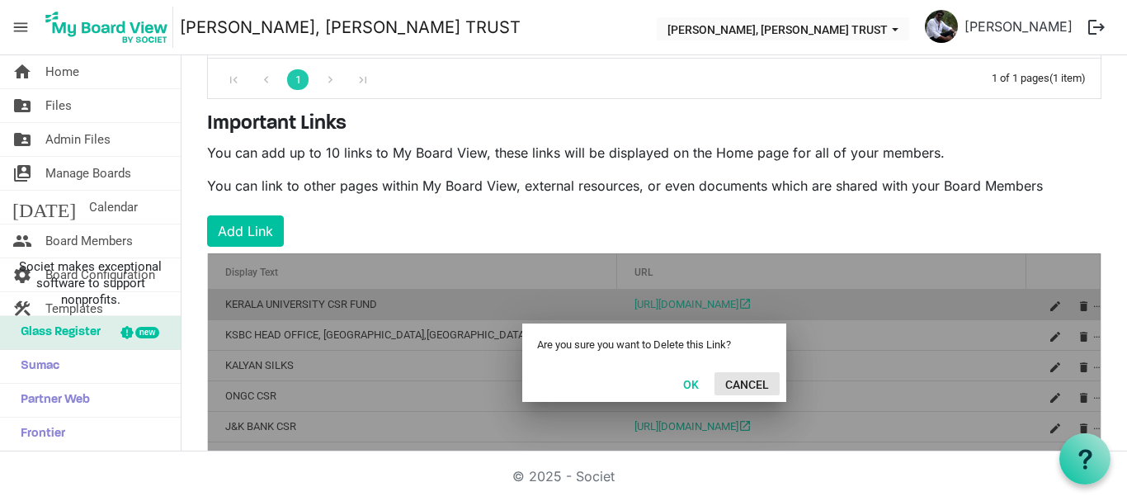
click at [755, 385] on button "Cancel" at bounding box center [747, 383] width 65 height 23
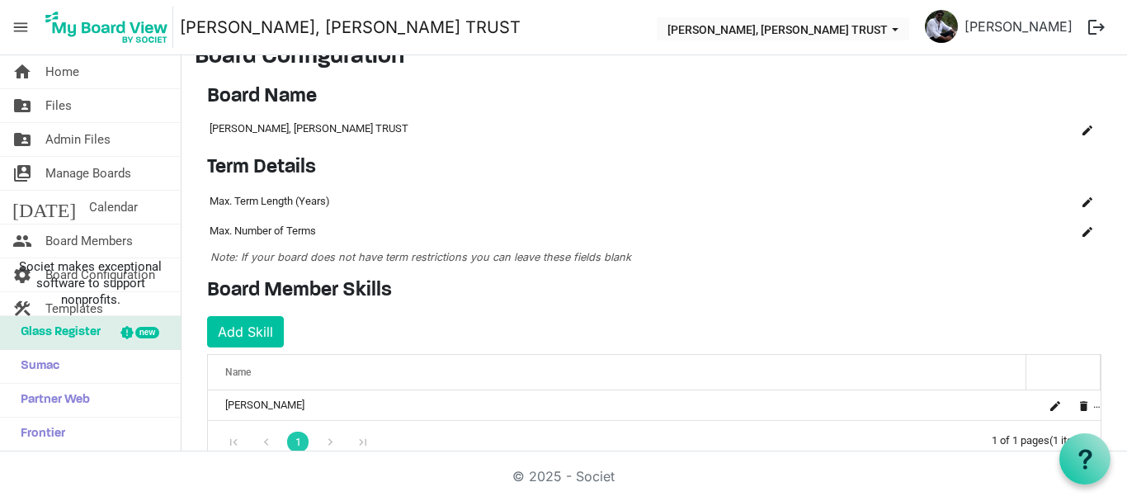
scroll to position [0, 0]
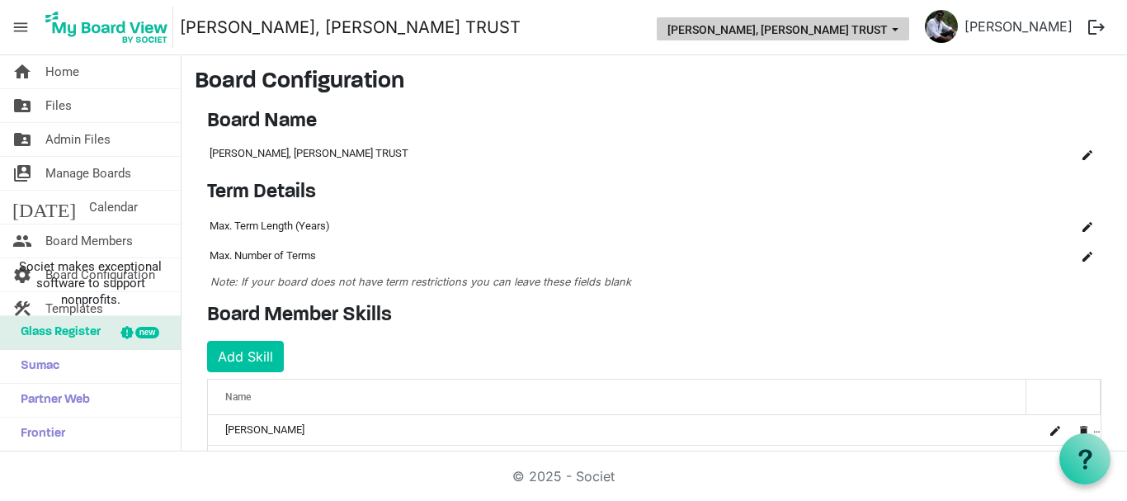
click at [839, 25] on button "THERESA BHAVAN, IMMANUEL CHARITABLE TRUST" at bounding box center [783, 28] width 253 height 23
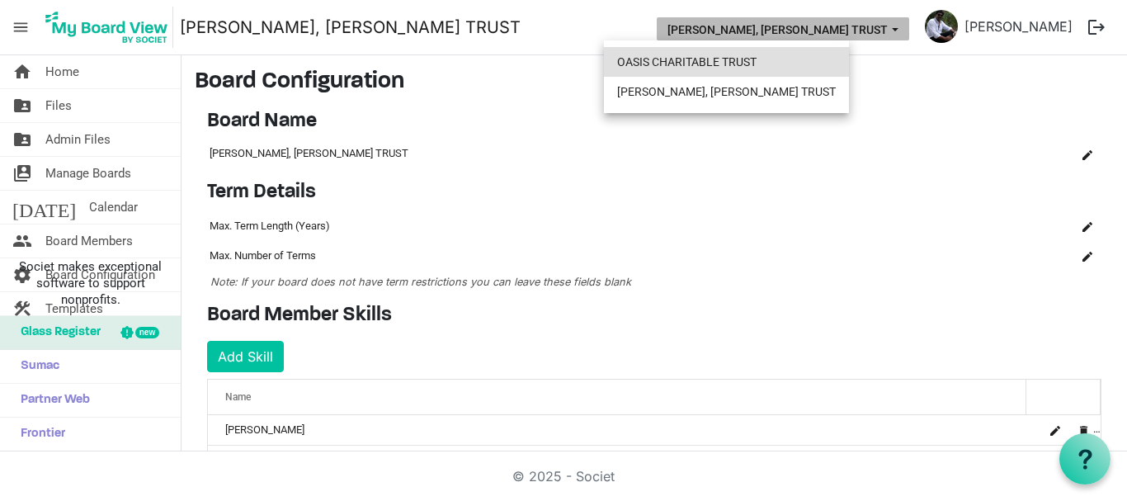
click at [721, 65] on li "OASIS CHARITABLE TRUST" at bounding box center [726, 62] width 245 height 30
